Goal: Transaction & Acquisition: Obtain resource

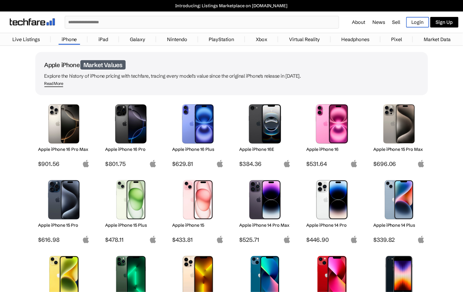
click at [127, 121] on img at bounding box center [131, 123] width 43 height 39
click at [49, 212] on img at bounding box center [64, 199] width 43 height 39
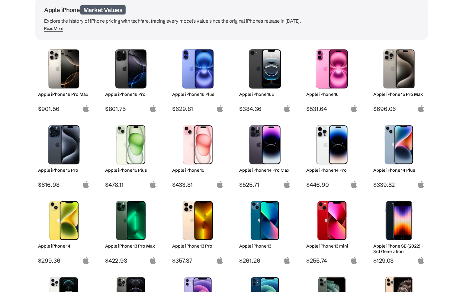
scroll to position [60, 0]
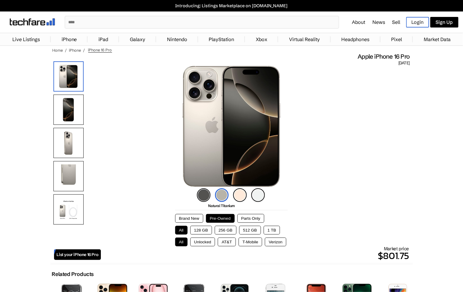
click at [191, 219] on button "Brand New" at bounding box center [189, 218] width 28 height 9
click at [257, 234] on button "512 GB" at bounding box center [250, 230] width 22 height 9
click at [197, 244] on button "Unlocked" at bounding box center [202, 242] width 25 height 9
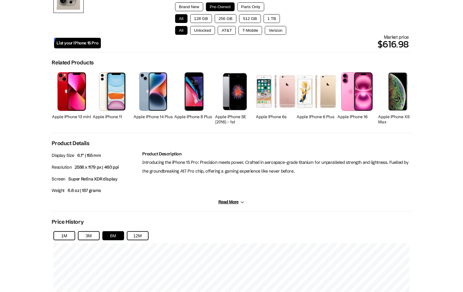
scroll to position [332, 0]
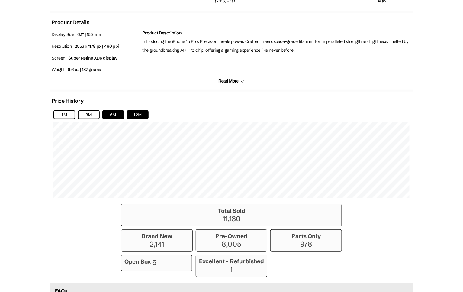
click at [140, 119] on button "12M" at bounding box center [138, 114] width 22 height 9
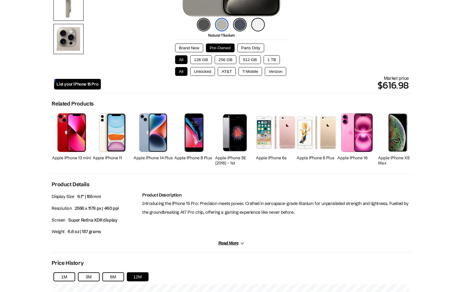
scroll to position [91, 0]
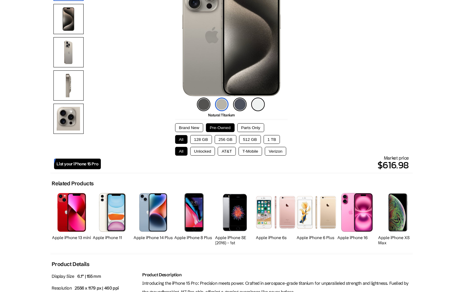
click at [194, 127] on button "Brand New" at bounding box center [189, 127] width 28 height 9
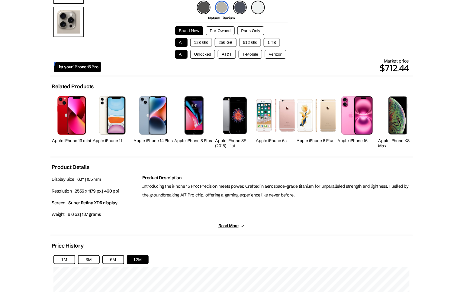
scroll to position [113, 0]
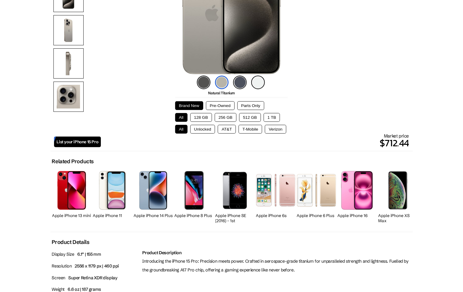
click at [255, 118] on button "512 GB" at bounding box center [250, 117] width 22 height 9
drag, startPoint x: 207, startPoint y: 130, endPoint x: 244, endPoint y: 130, distance: 37.2
click at [207, 130] on button "Unlocked" at bounding box center [202, 129] width 25 height 9
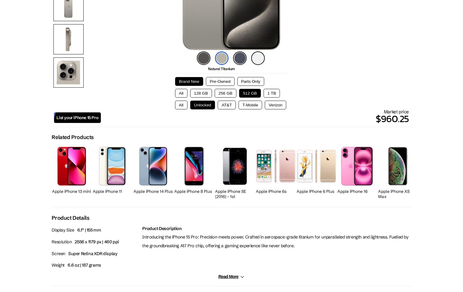
scroll to position [0, 0]
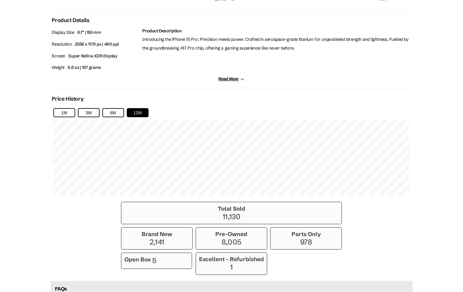
scroll to position [324, 0]
